Goal: Find specific page/section

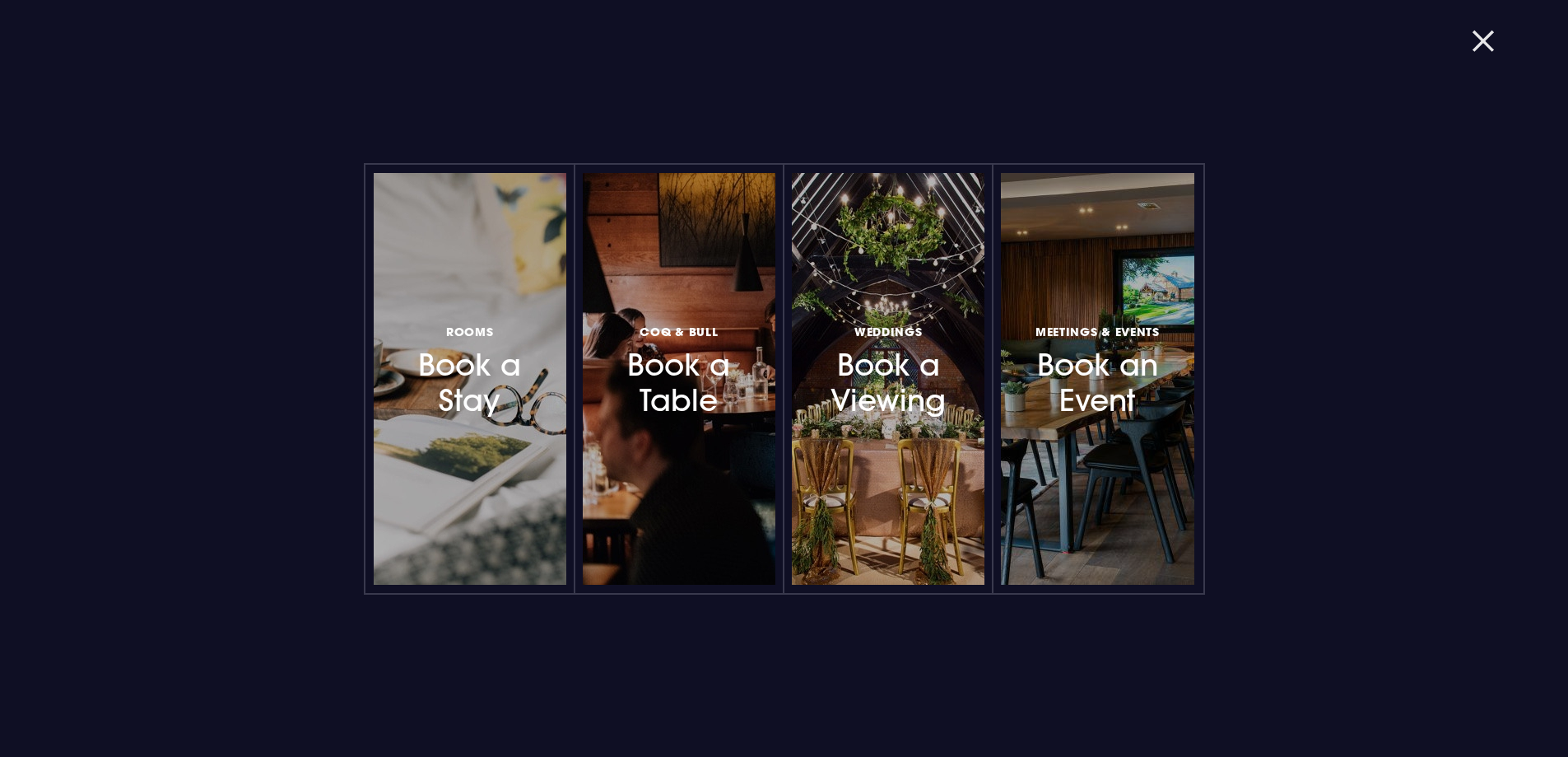
click at [1485, 42] on button "button" at bounding box center [1492, 42] width 42 height 17
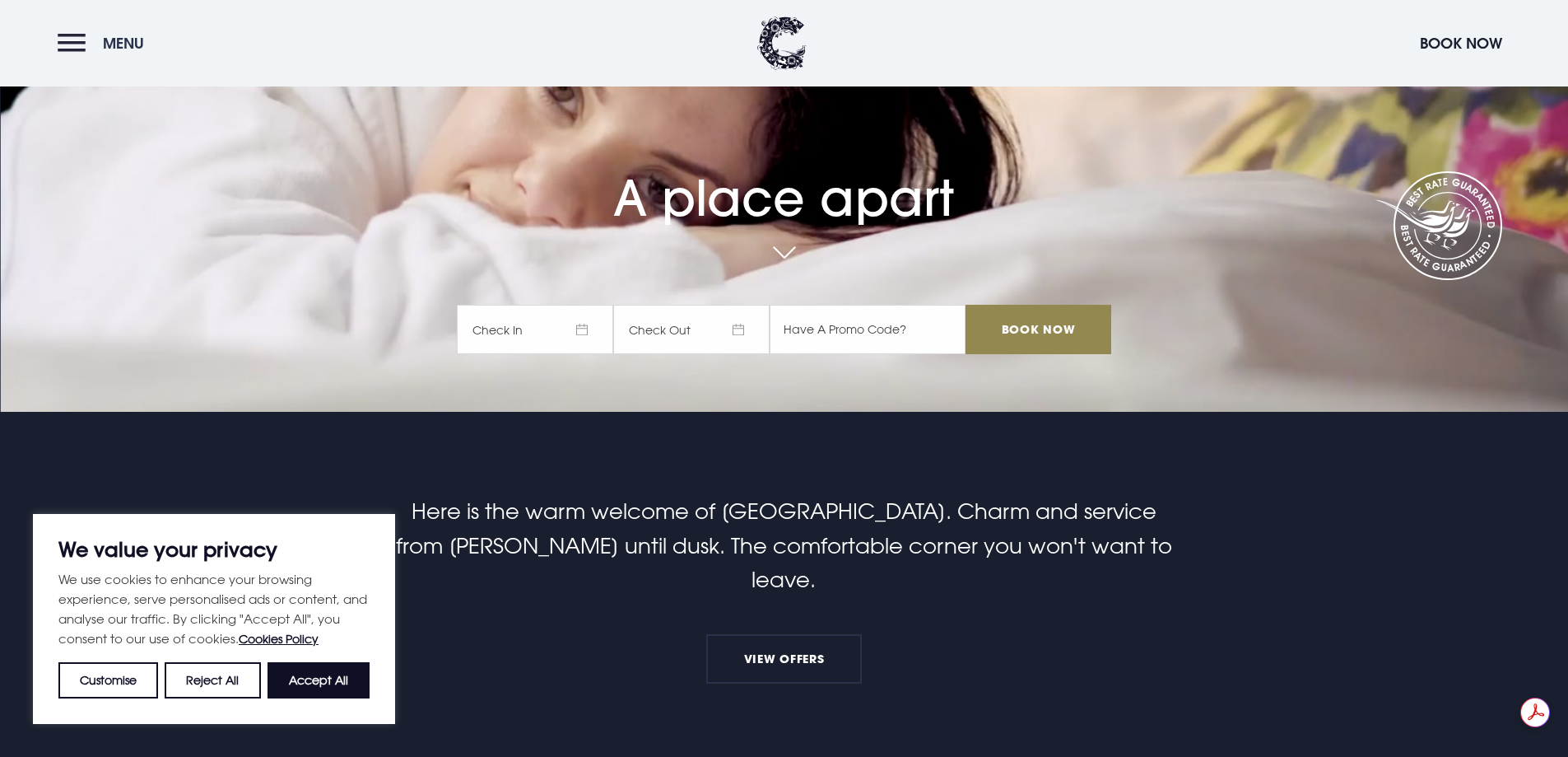
click at [78, 47] on button "Menu" at bounding box center [105, 43] width 95 height 36
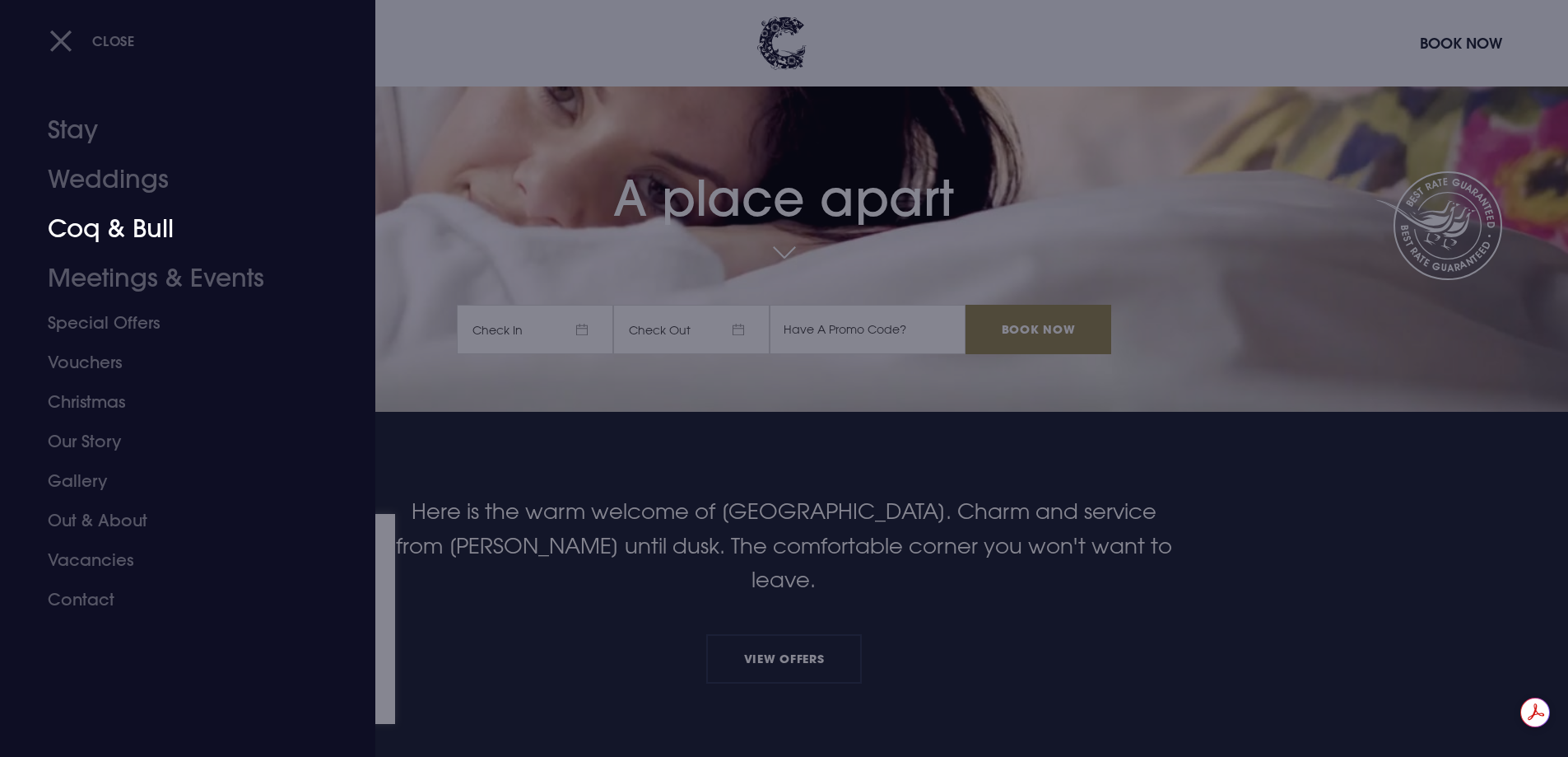
click at [145, 224] on link "Coq & Bull" at bounding box center [177, 229] width 260 height 49
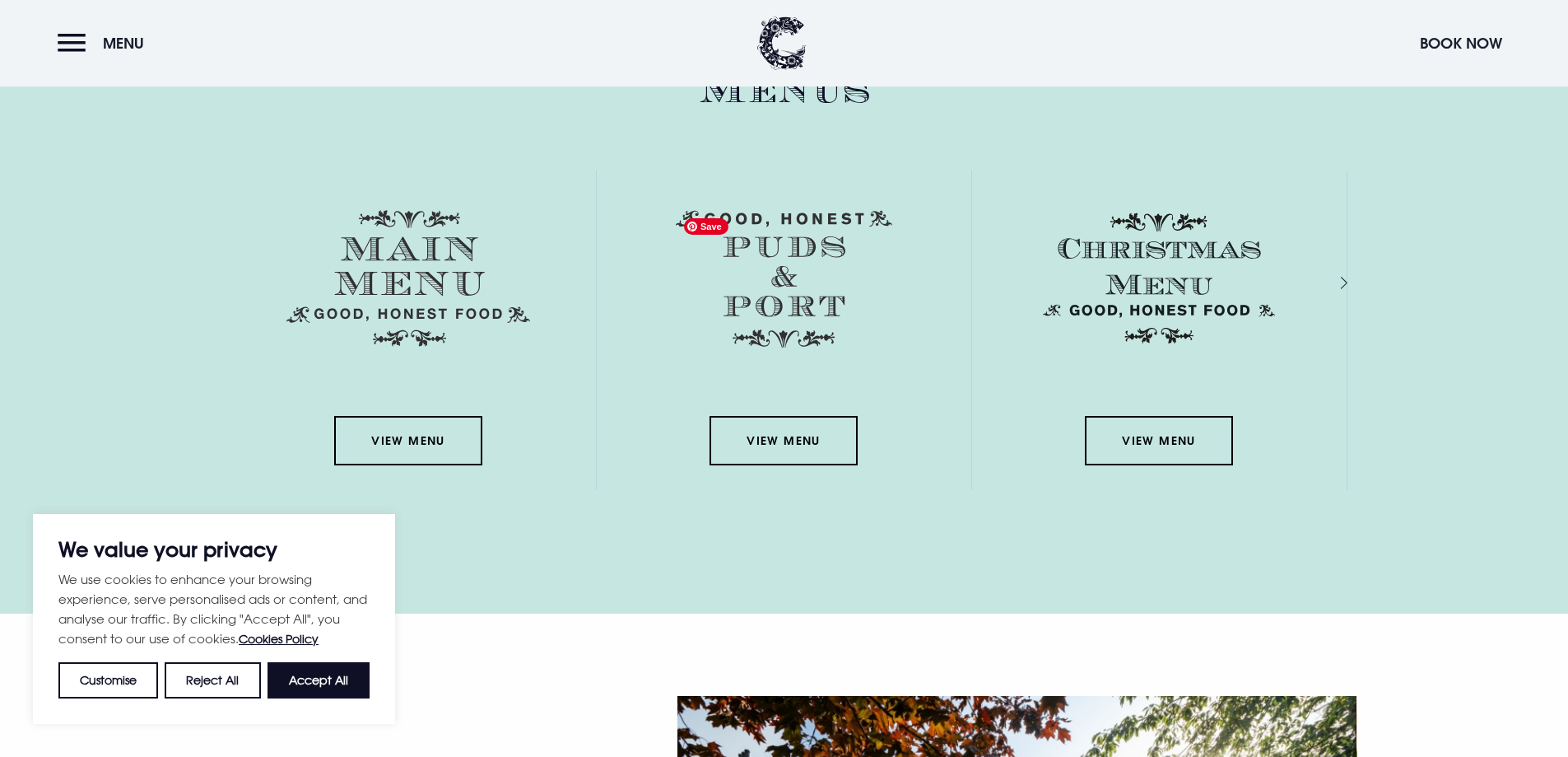
scroll to position [2471, 0]
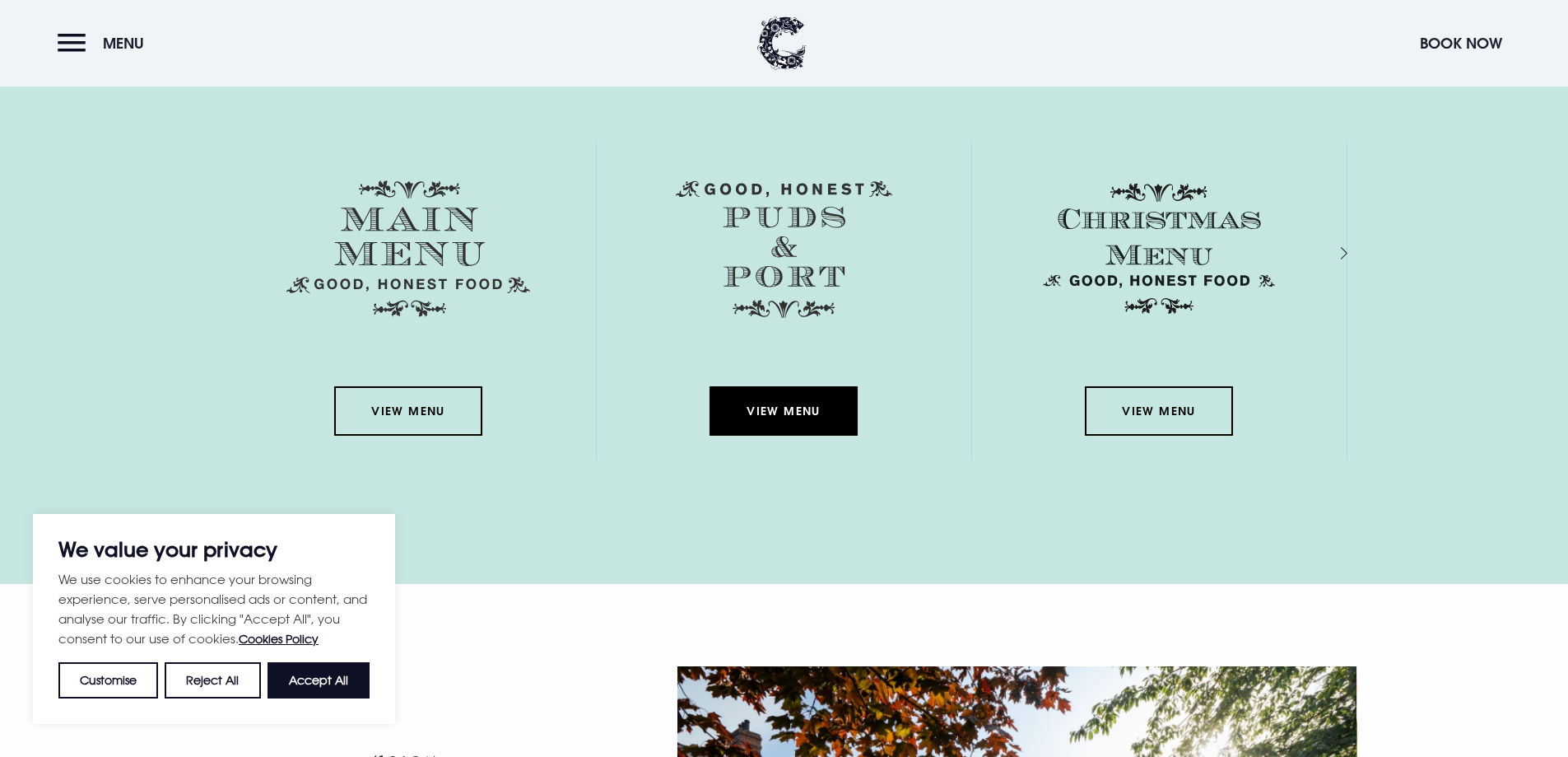
click at [794, 413] on link "View Menu" at bounding box center [783, 410] width 148 height 49
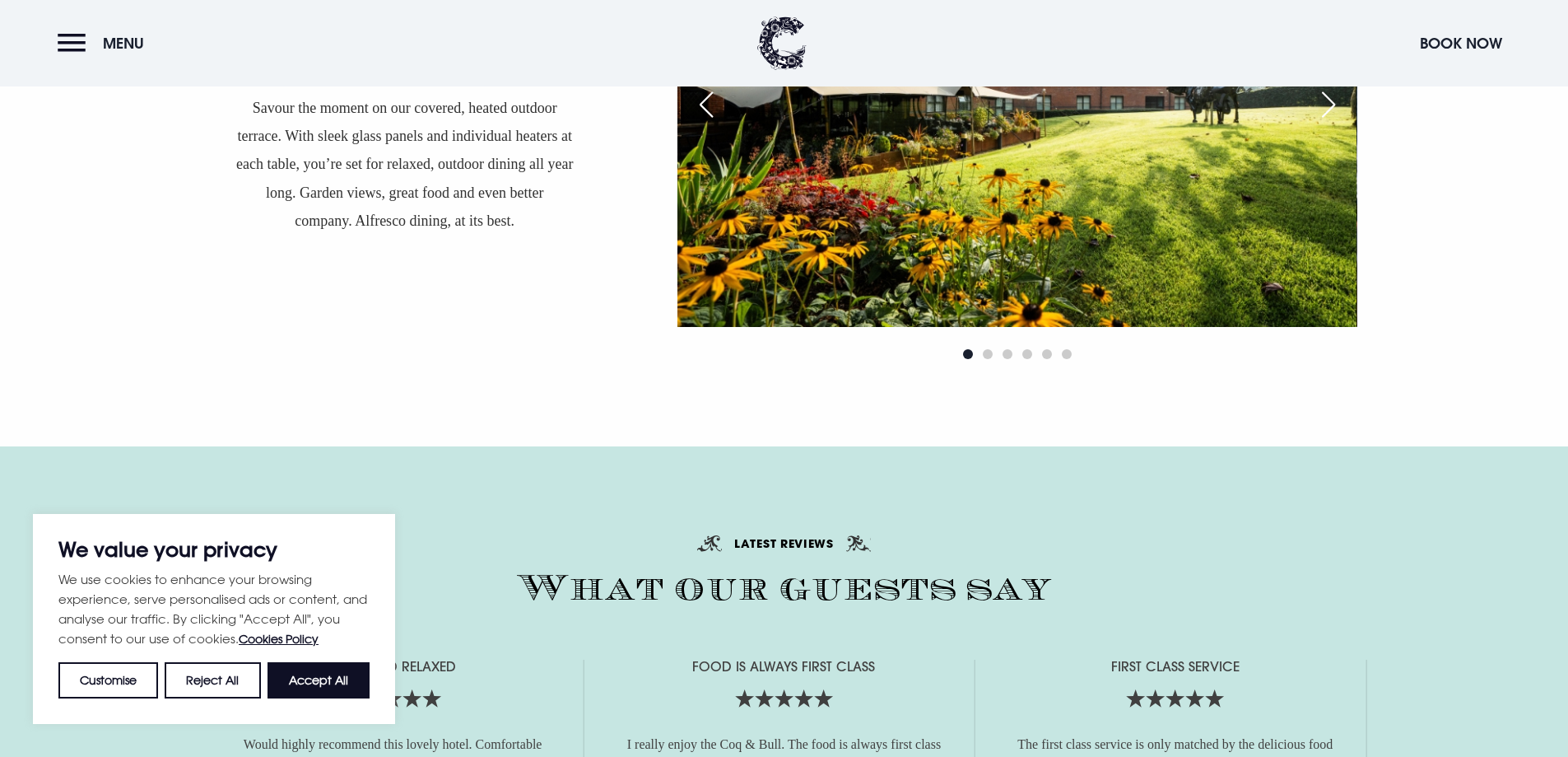
scroll to position [3047, 0]
